Goal: Complete application form: Complete application form

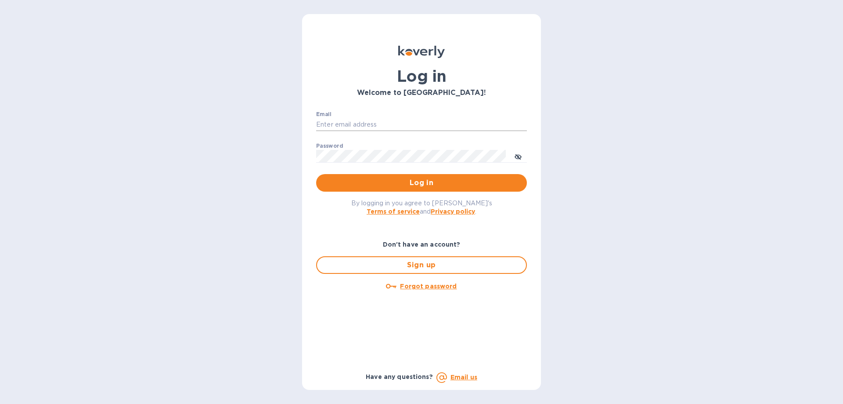
click at [356, 126] on input "Email" at bounding box center [421, 124] width 211 height 13
type input "[EMAIL_ADDRESS][DOMAIN_NAME]"
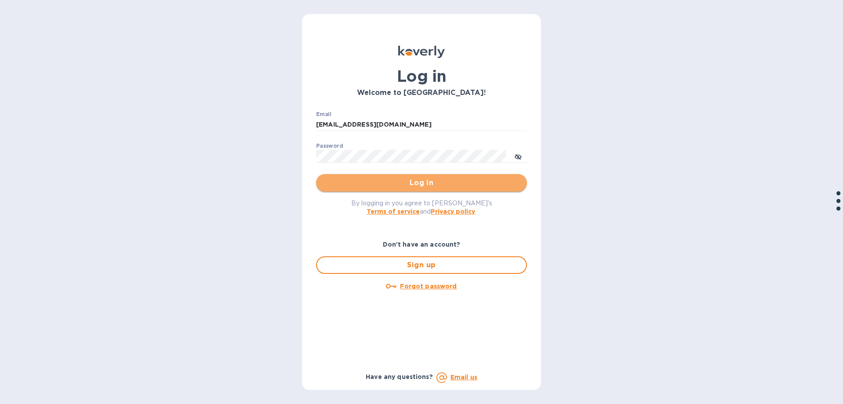
click at [405, 180] on span "Log in" at bounding box center [421, 182] width 197 height 11
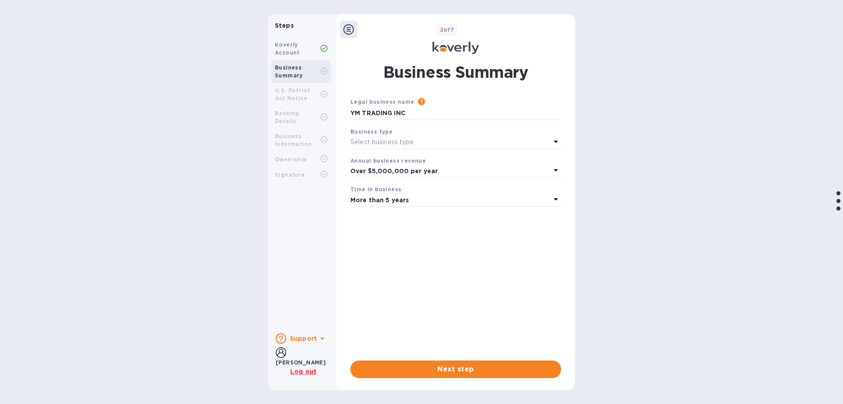
click at [461, 141] on div "Select business type" at bounding box center [451, 142] width 200 height 12
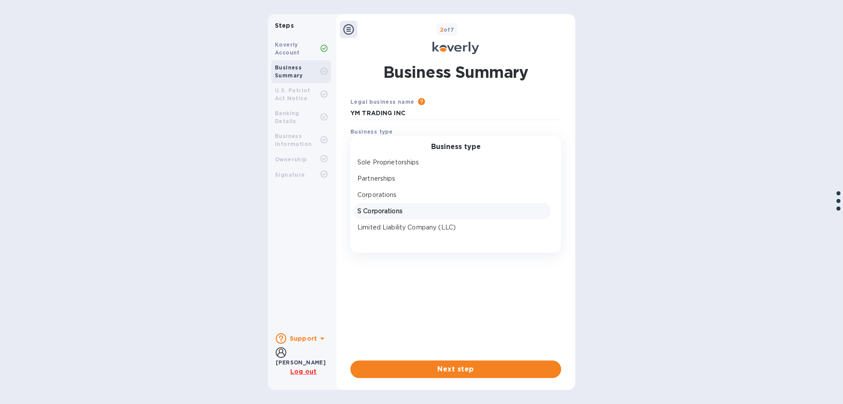
click at [418, 209] on p "S Corporations" at bounding box center [453, 210] width 190 height 9
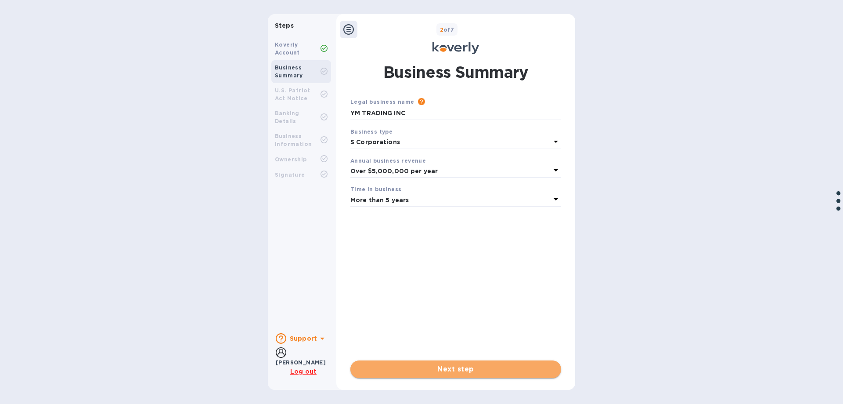
click at [450, 369] on span "Next step" at bounding box center [456, 369] width 197 height 11
click at [301, 370] on u "Log out" at bounding box center [303, 371] width 26 height 7
